Goal: Information Seeking & Learning: Learn about a topic

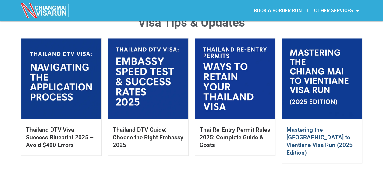
click at [319, 134] on link "Mastering the Chiang Mai to Vientiane Visa Run (2025 Edition)" at bounding box center [320, 141] width 66 height 30
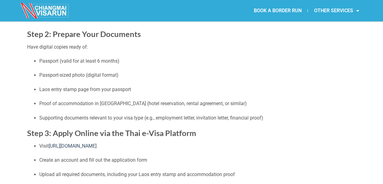
scroll to position [183, 0]
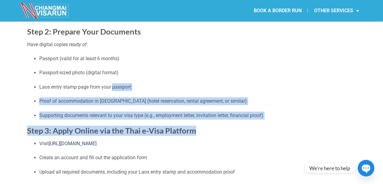
drag, startPoint x: 284, startPoint y: 120, endPoint x: 113, endPoint y: 85, distance: 174.2
click at [285, 109] on ul "Passport (valid for at least 6 months) Passport-sized photo (digital format) La…" at bounding box center [191, 87] width 329 height 64
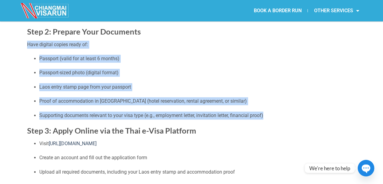
drag, startPoint x: 280, startPoint y: 113, endPoint x: 21, endPoint y: 41, distance: 268.6
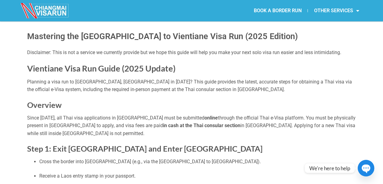
scroll to position [0, 0]
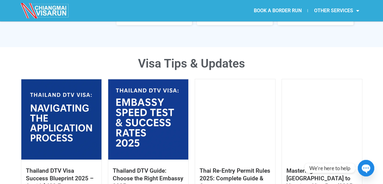
scroll to position [274, 0]
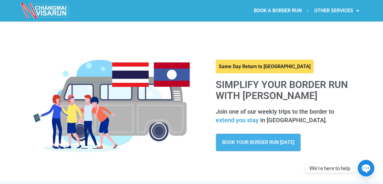
click at [289, 144] on span "BOOK YOUR BORDER RUN [DATE]" at bounding box center [258, 142] width 72 height 5
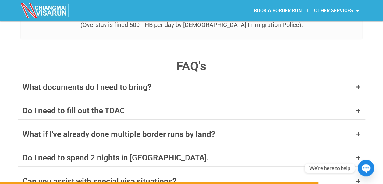
scroll to position [2379, 0]
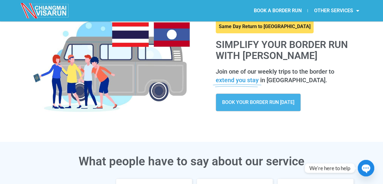
scroll to position [30, 0]
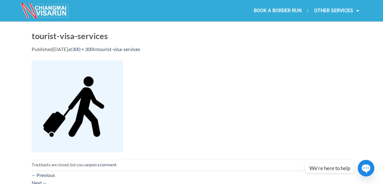
click at [258, 8] on link "BOOK A BORDER RUN" at bounding box center [278, 11] width 60 height 14
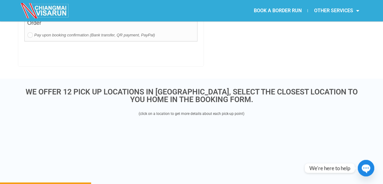
scroll to position [682, 0]
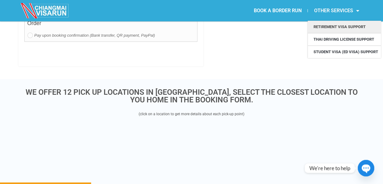
click at [336, 25] on link "Retirement Visa Support" at bounding box center [344, 27] width 73 height 12
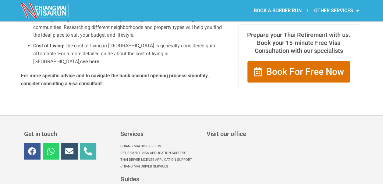
scroll to position [1296, 0]
